Goal: Information Seeking & Learning: Learn about a topic

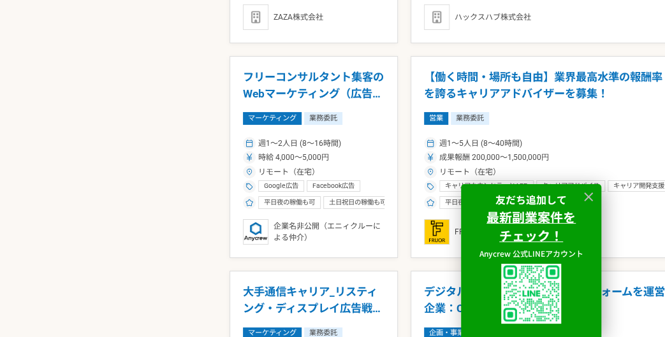
scroll to position [1850, 0]
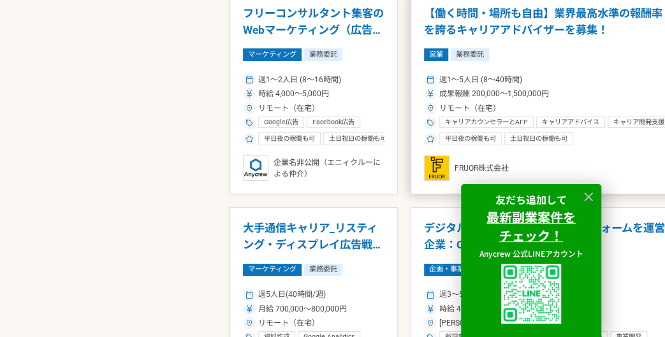
click at [563, 77] on div "週1〜5人日 (8〜40時間) 成果報酬 200,000〜1,500,000円 リモート（在宅） キャリアカウンセラーとAFP キャリアアドバイス キャリア開…" at bounding box center [547, 108] width 246 height 74
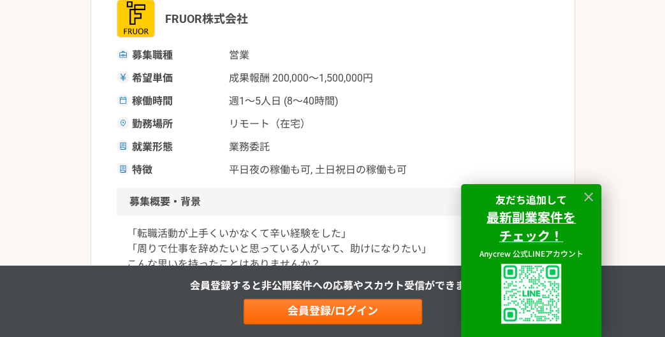
scroll to position [255, 0]
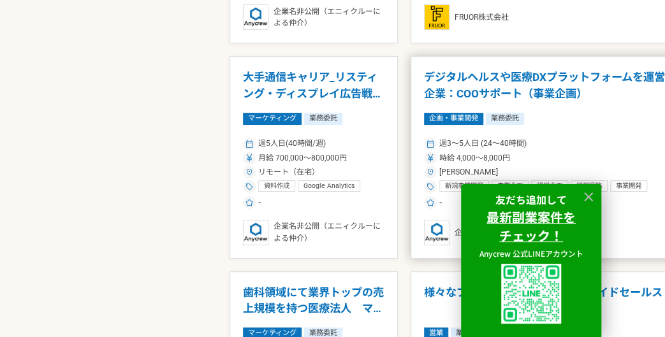
scroll to position [1981, 0]
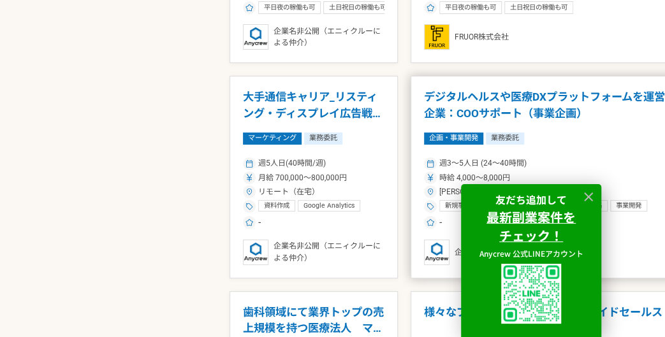
click at [520, 114] on h1 "デジタルヘルスや医療DXプラットフォームを運営企業：COOサポート（事業企画）" at bounding box center [547, 105] width 246 height 33
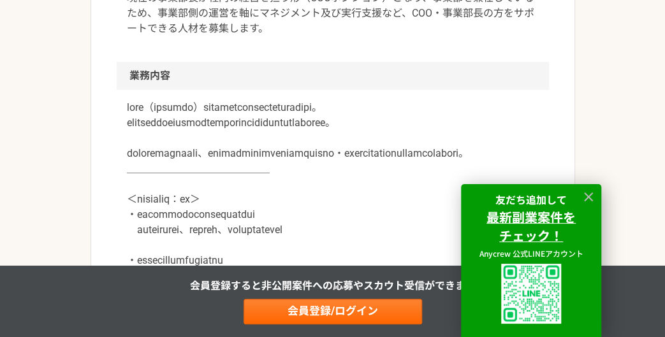
scroll to position [574, 0]
